Goal: Information Seeking & Learning: Learn about a topic

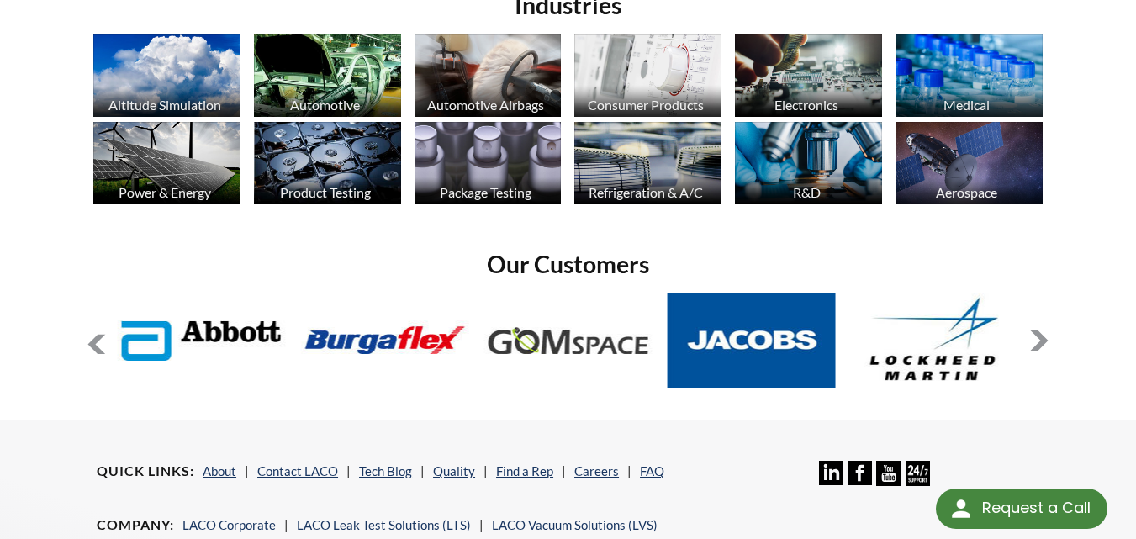
scroll to position [1188, 0]
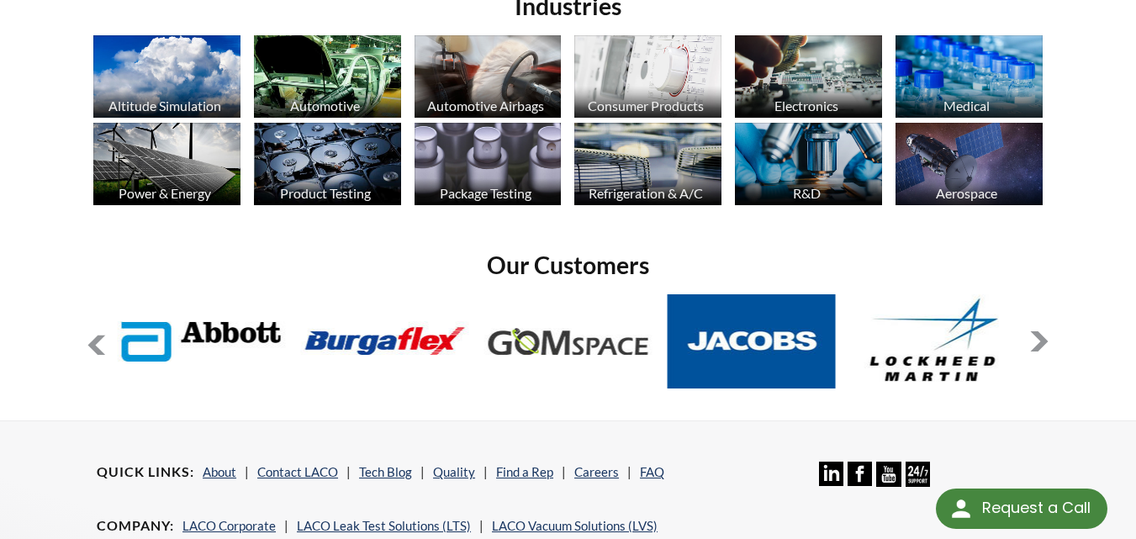
click at [581, 163] on img at bounding box center [647, 164] width 147 height 82
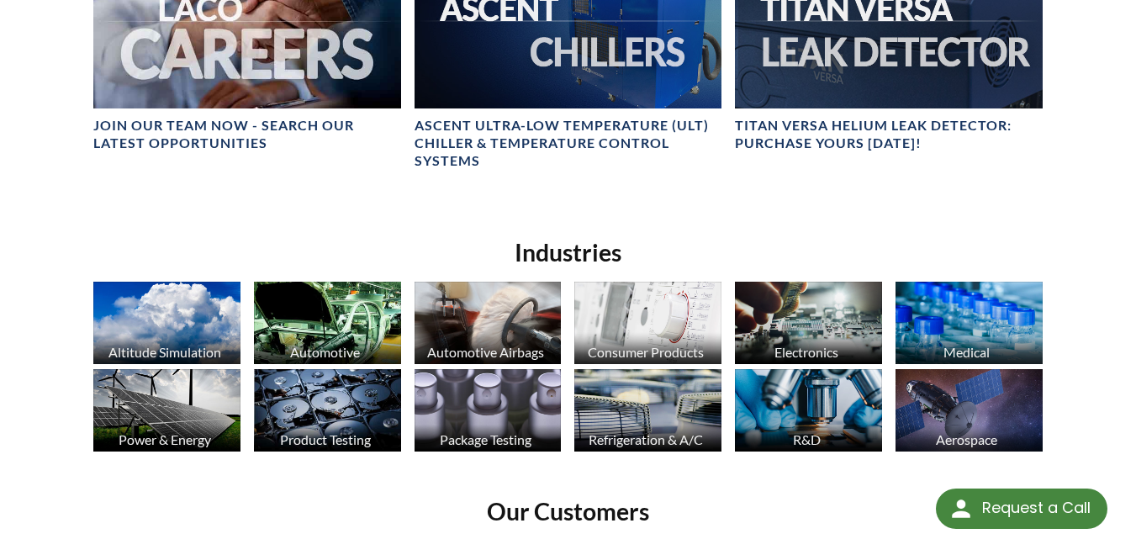
scroll to position [927, 0]
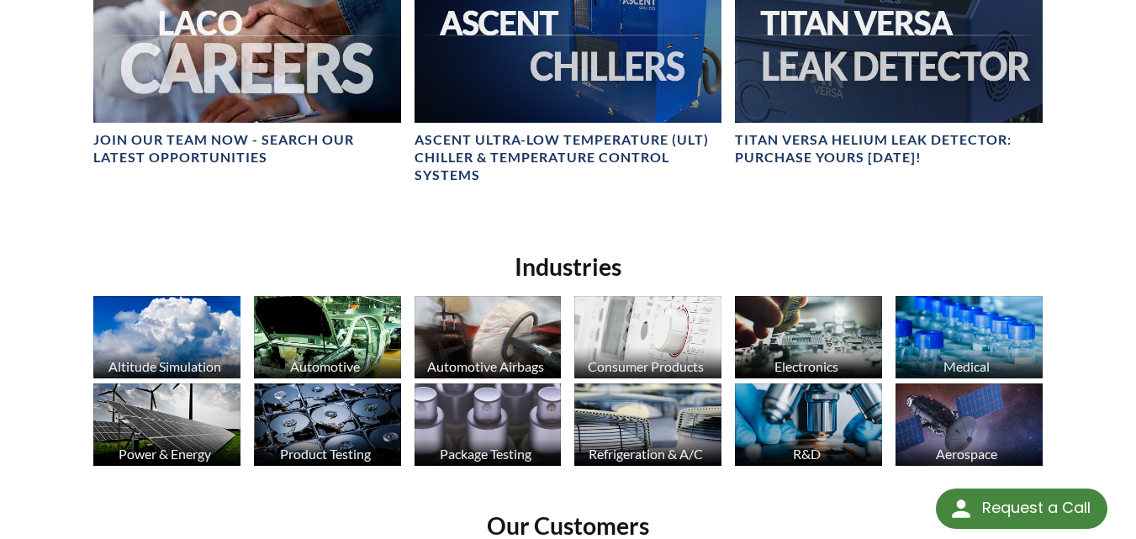
click at [940, 336] on img at bounding box center [968, 337] width 147 height 82
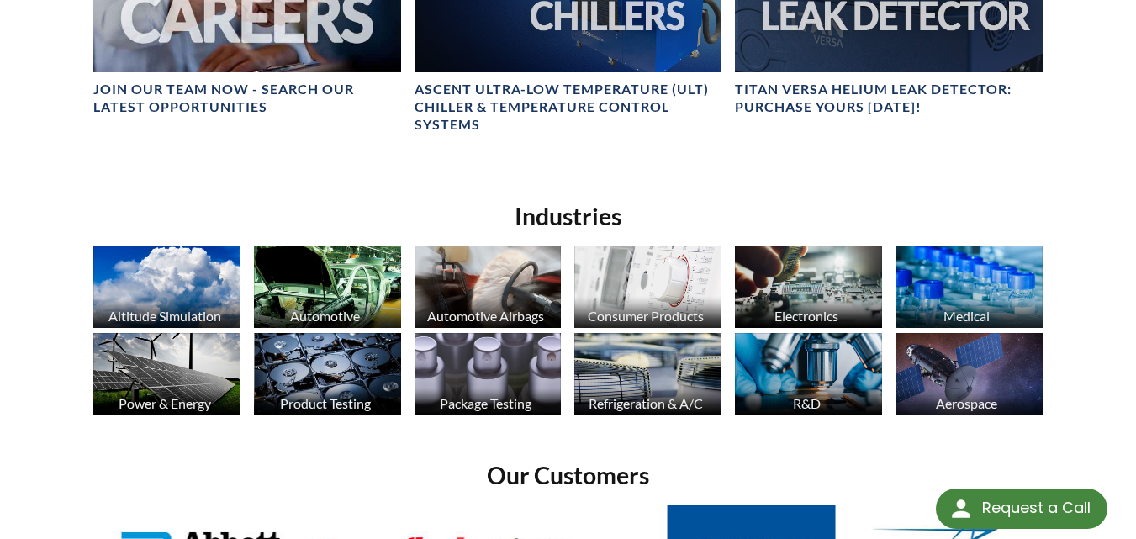
scroll to position [1007, 0]
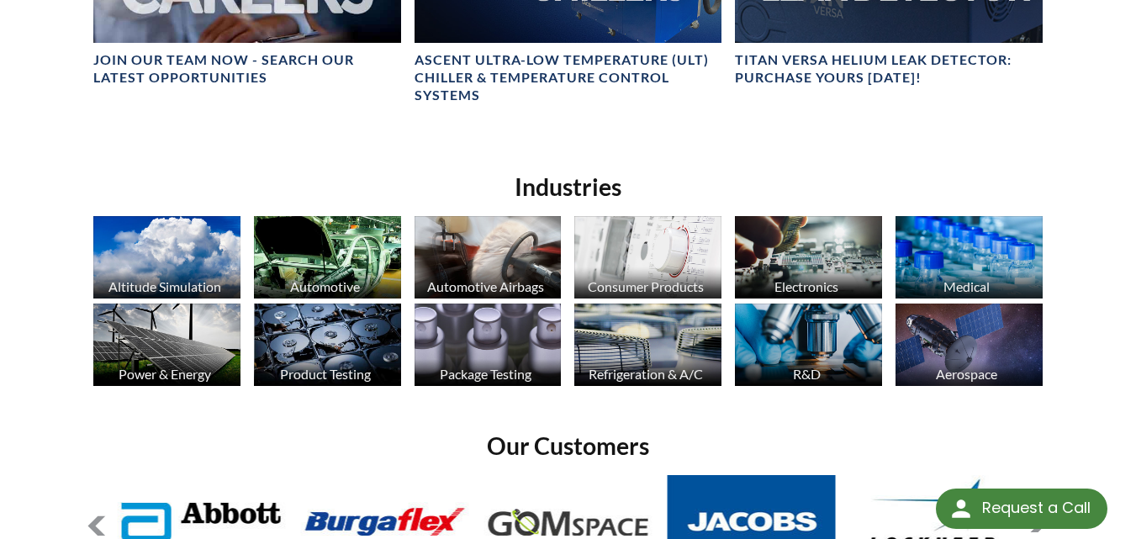
click at [461, 326] on img at bounding box center [488, 345] width 147 height 82
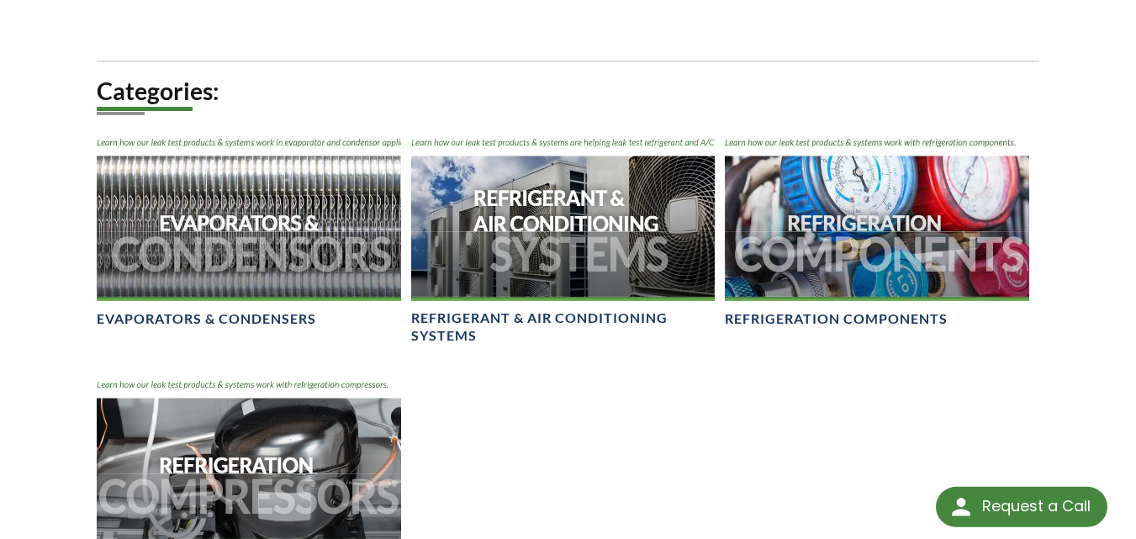
select select "Language Translate Widget"
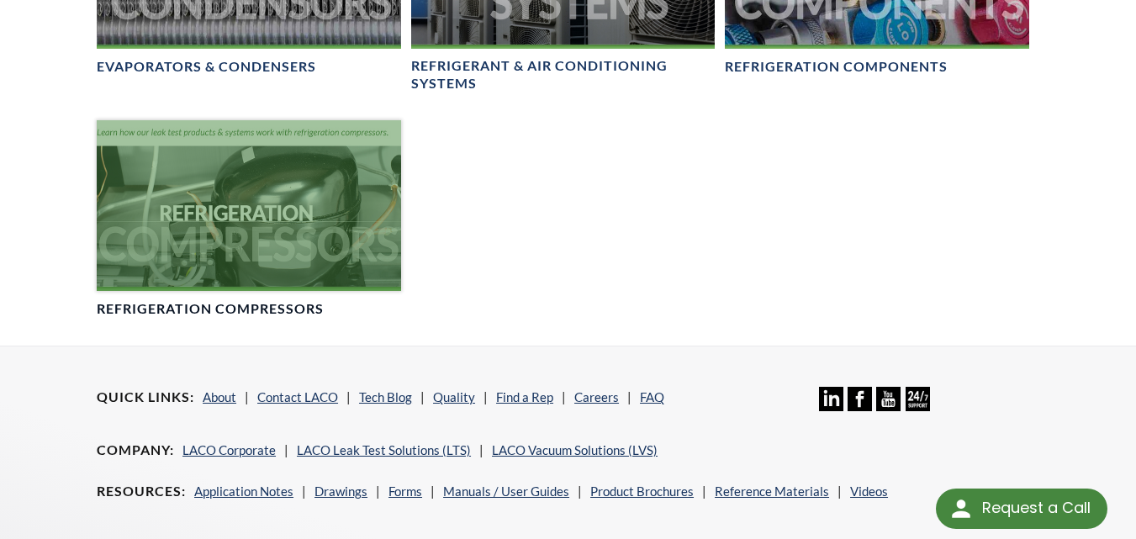
click at [341, 230] on div at bounding box center [249, 205] width 304 height 171
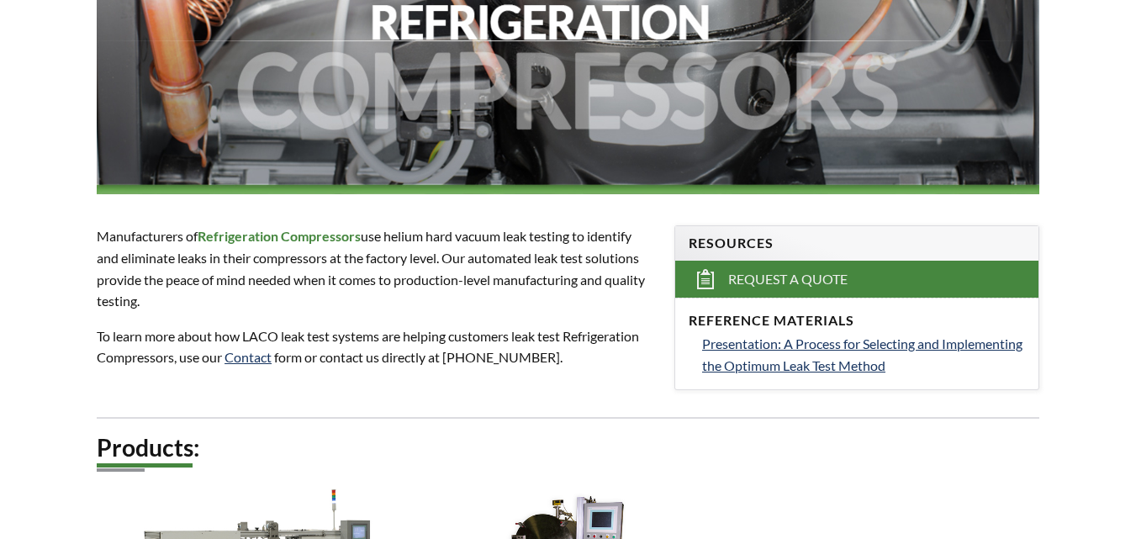
select select "Language Translate Widget"
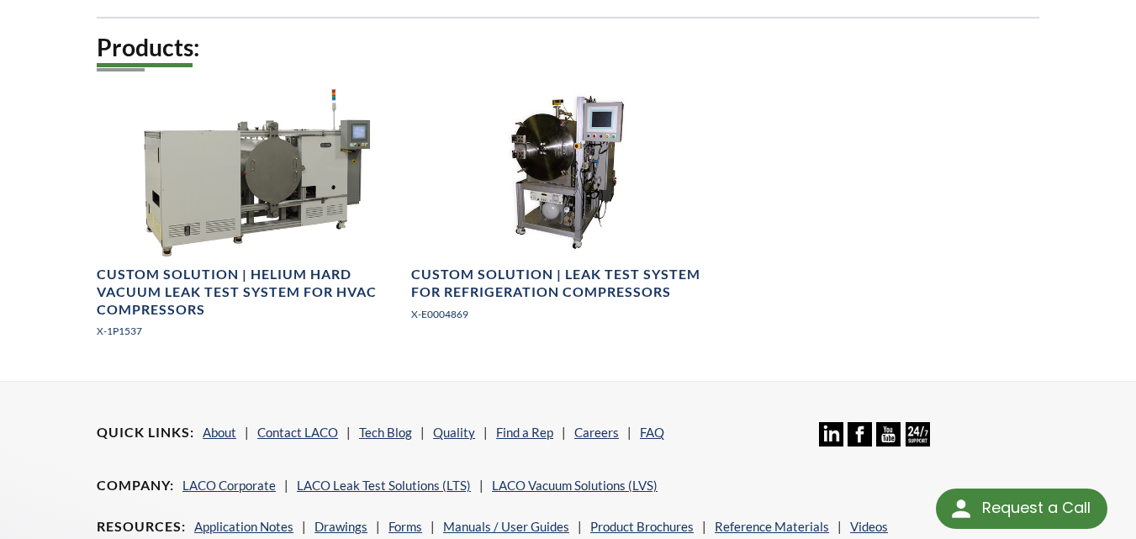
scroll to position [673, 0]
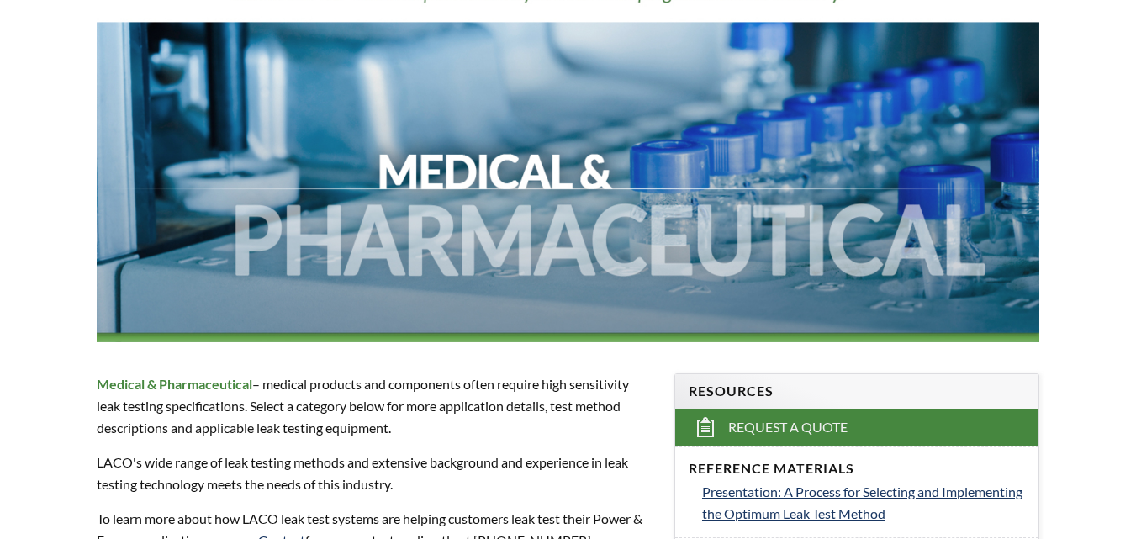
select select "Language Translate Widget"
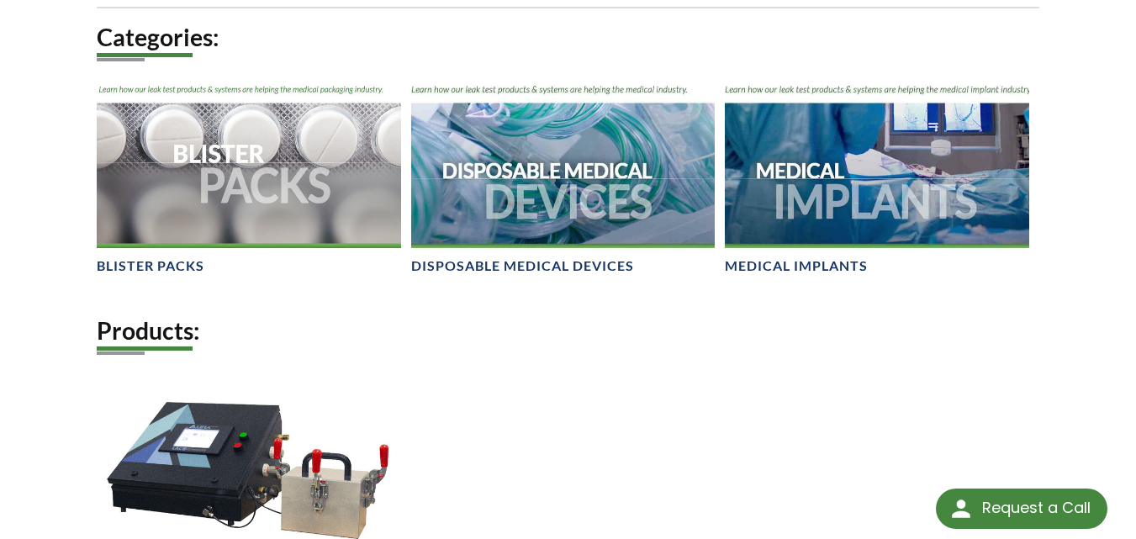
scroll to position [758, 0]
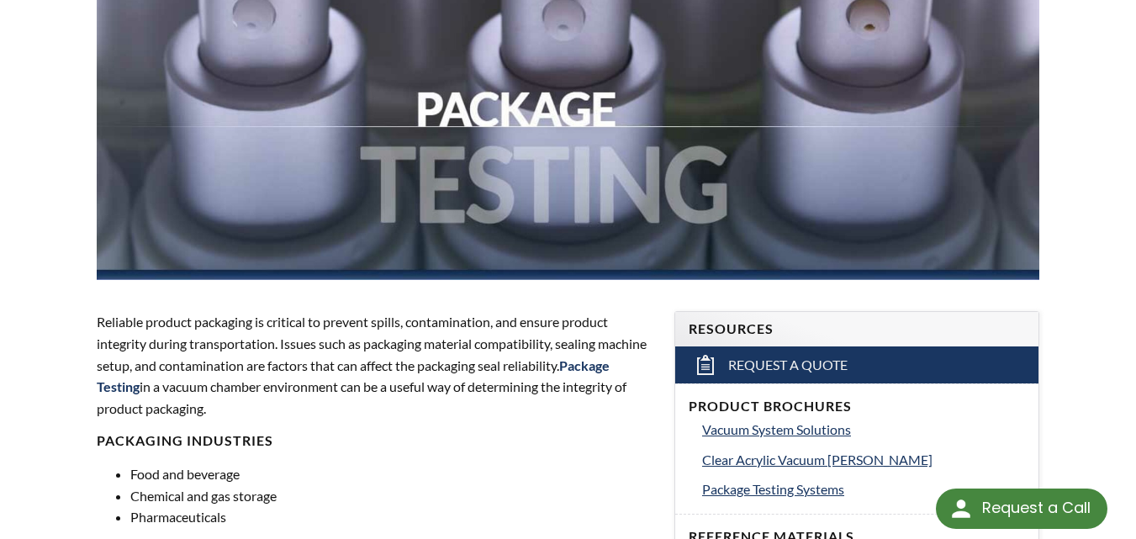
scroll to position [356, 0]
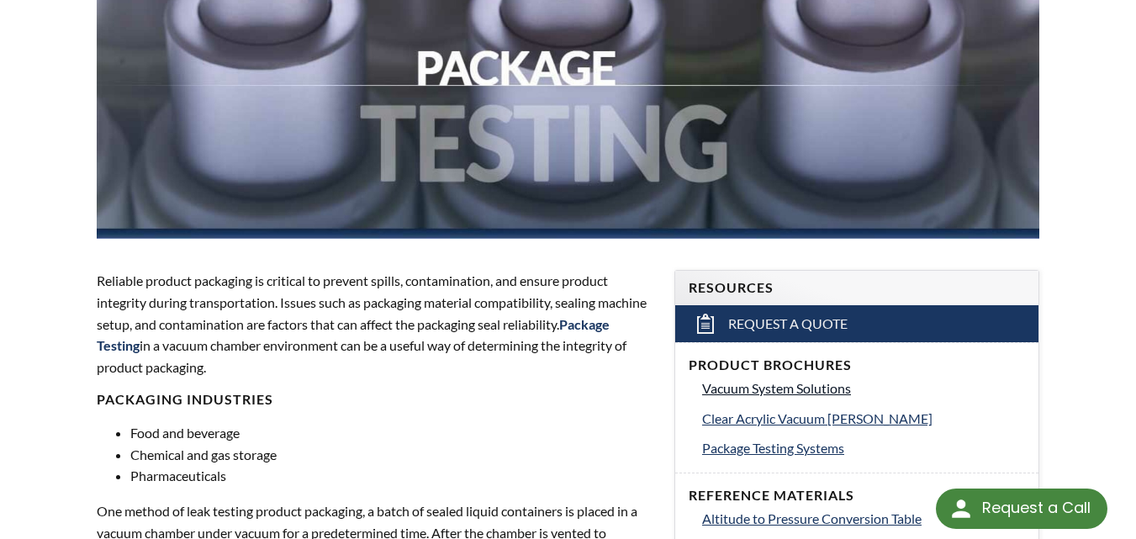
click at [771, 378] on link "Vacuum System Solutions" at bounding box center [863, 389] width 323 height 22
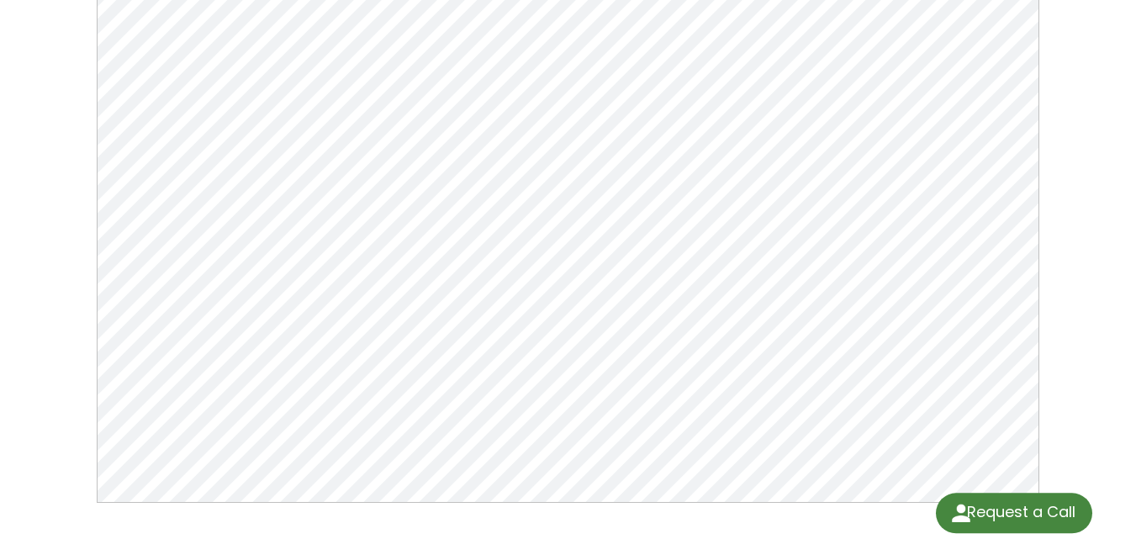
scroll to position [252, 0]
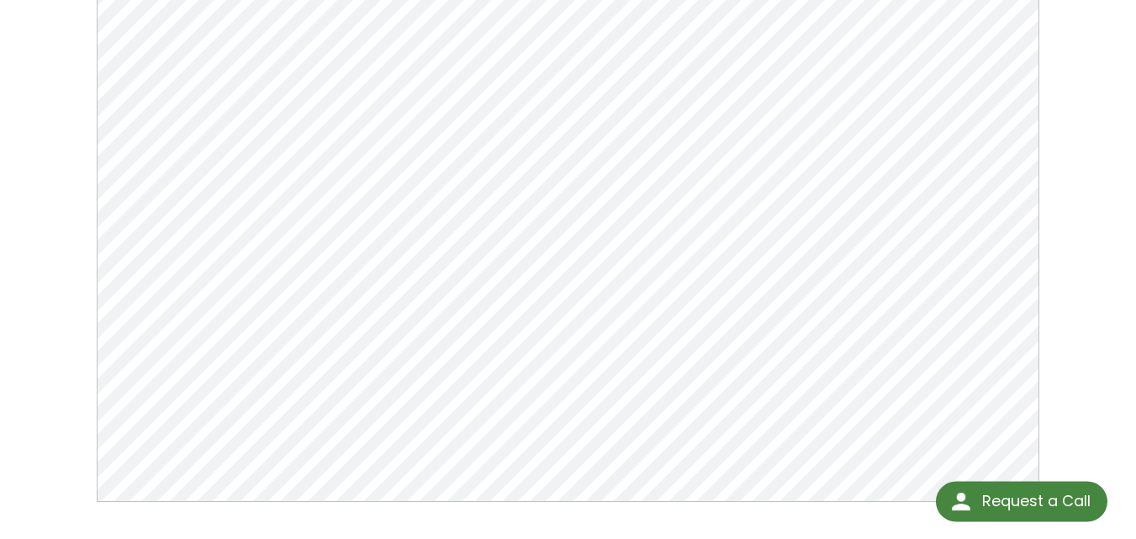
select select "Language Translate Widget"
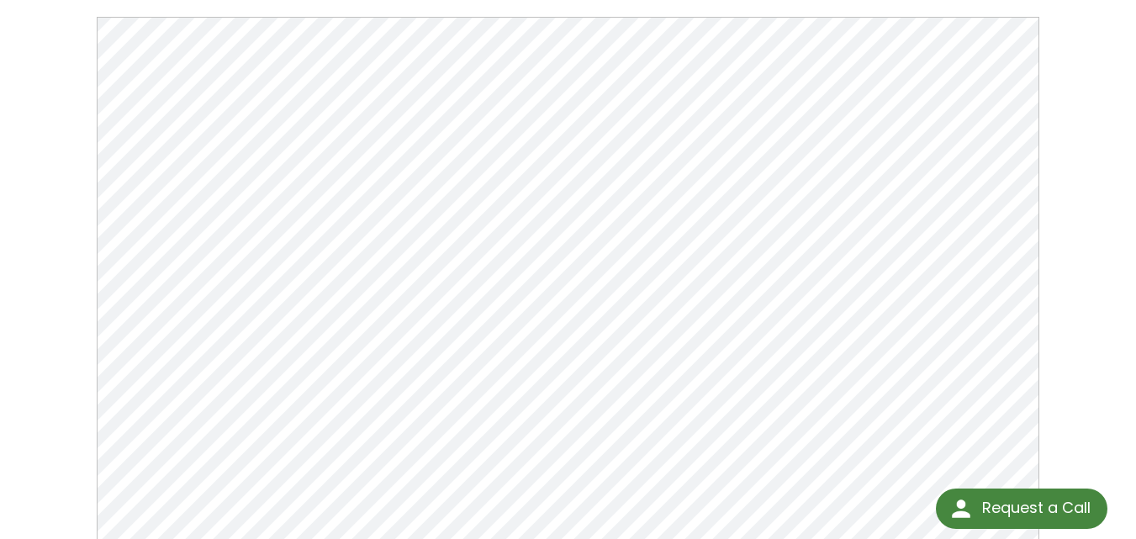
scroll to position [168, 0]
